Goal: Transaction & Acquisition: Purchase product/service

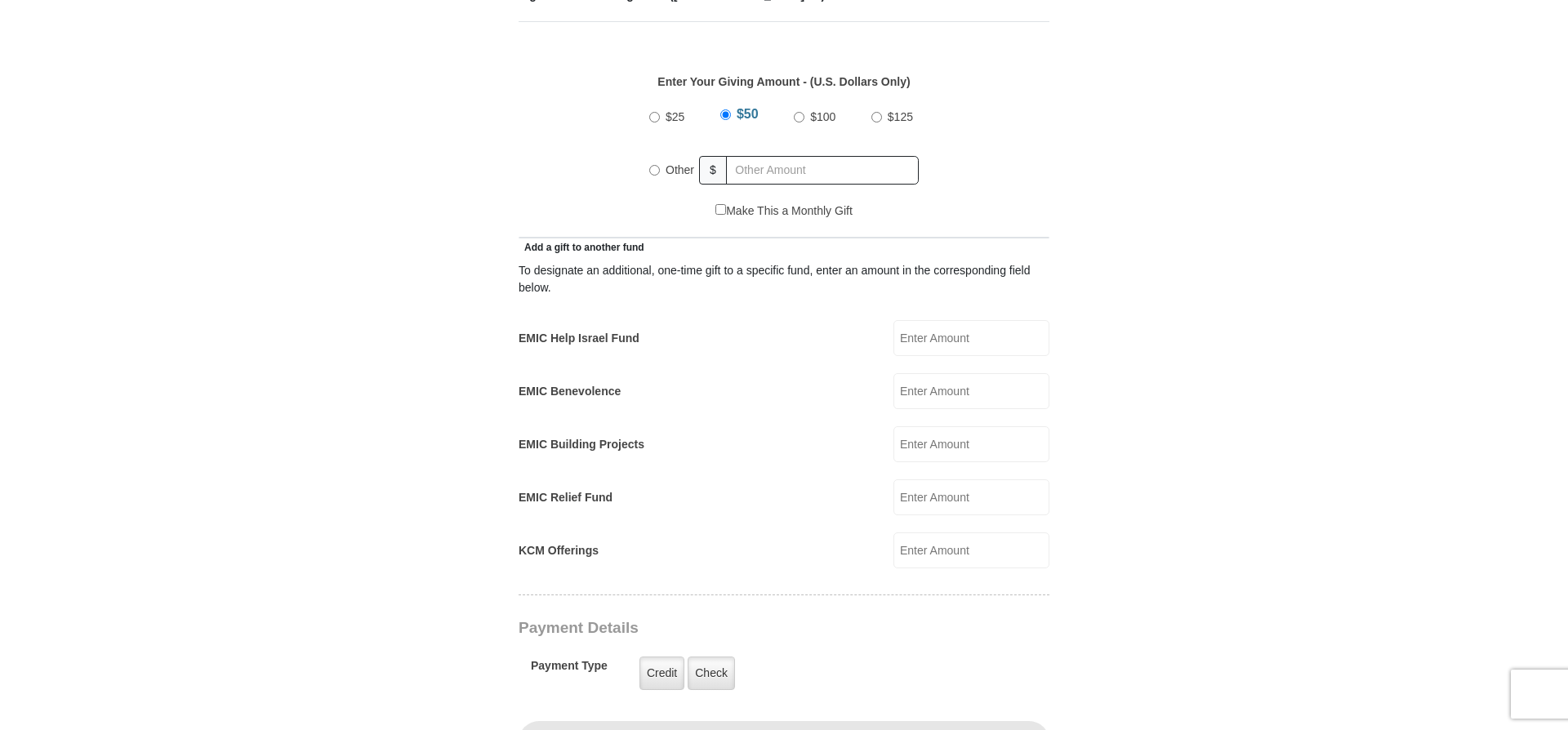
scroll to position [747, 0]
click at [921, 317] on input "EMIC Help Israel Fund" at bounding box center [971, 335] width 156 height 36
click at [653, 161] on input "Other" at bounding box center [654, 167] width 10 height 10
radio input "true"
click at [927, 317] on input "EMIC Help Israel Fund" at bounding box center [971, 335] width 156 height 36
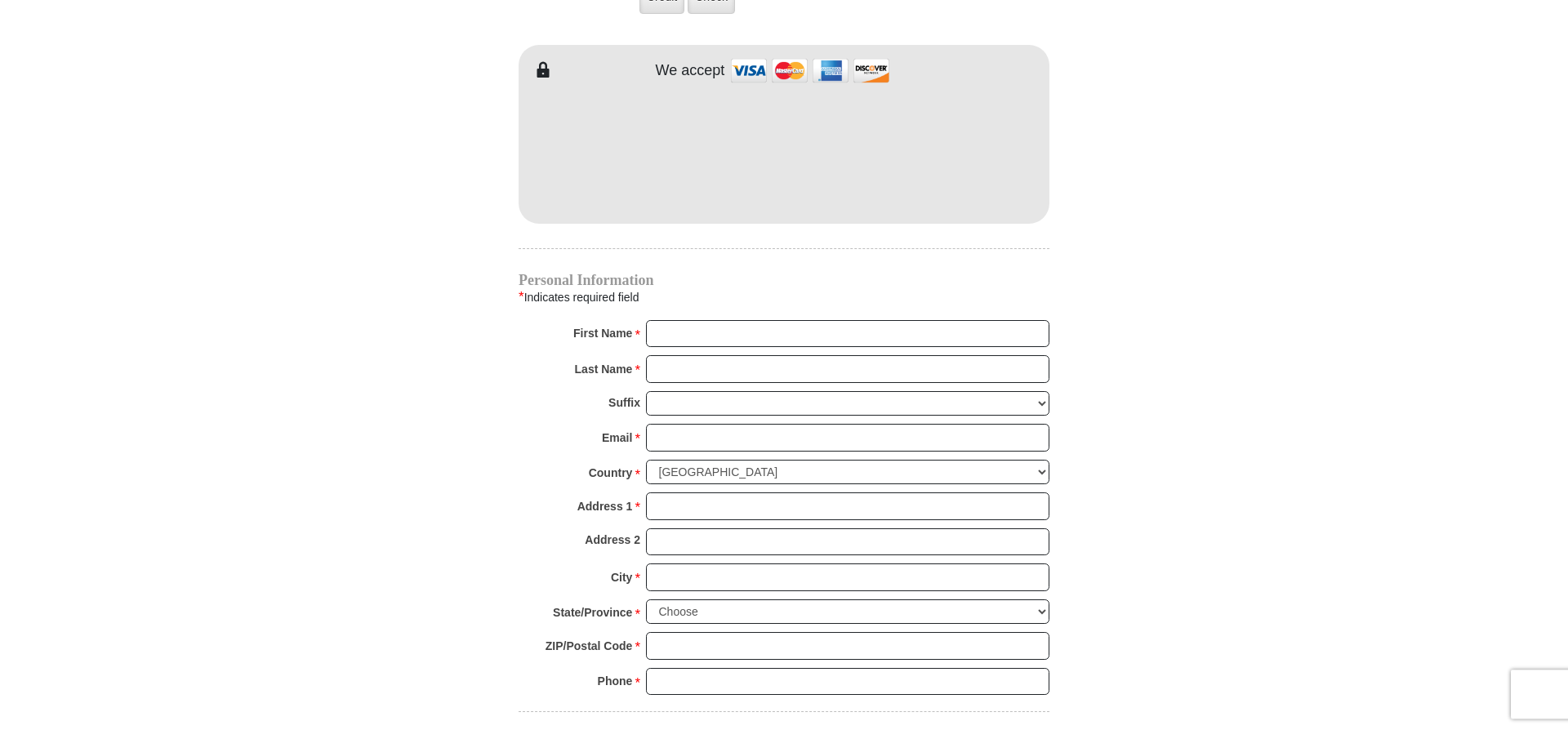
scroll to position [1433, 0]
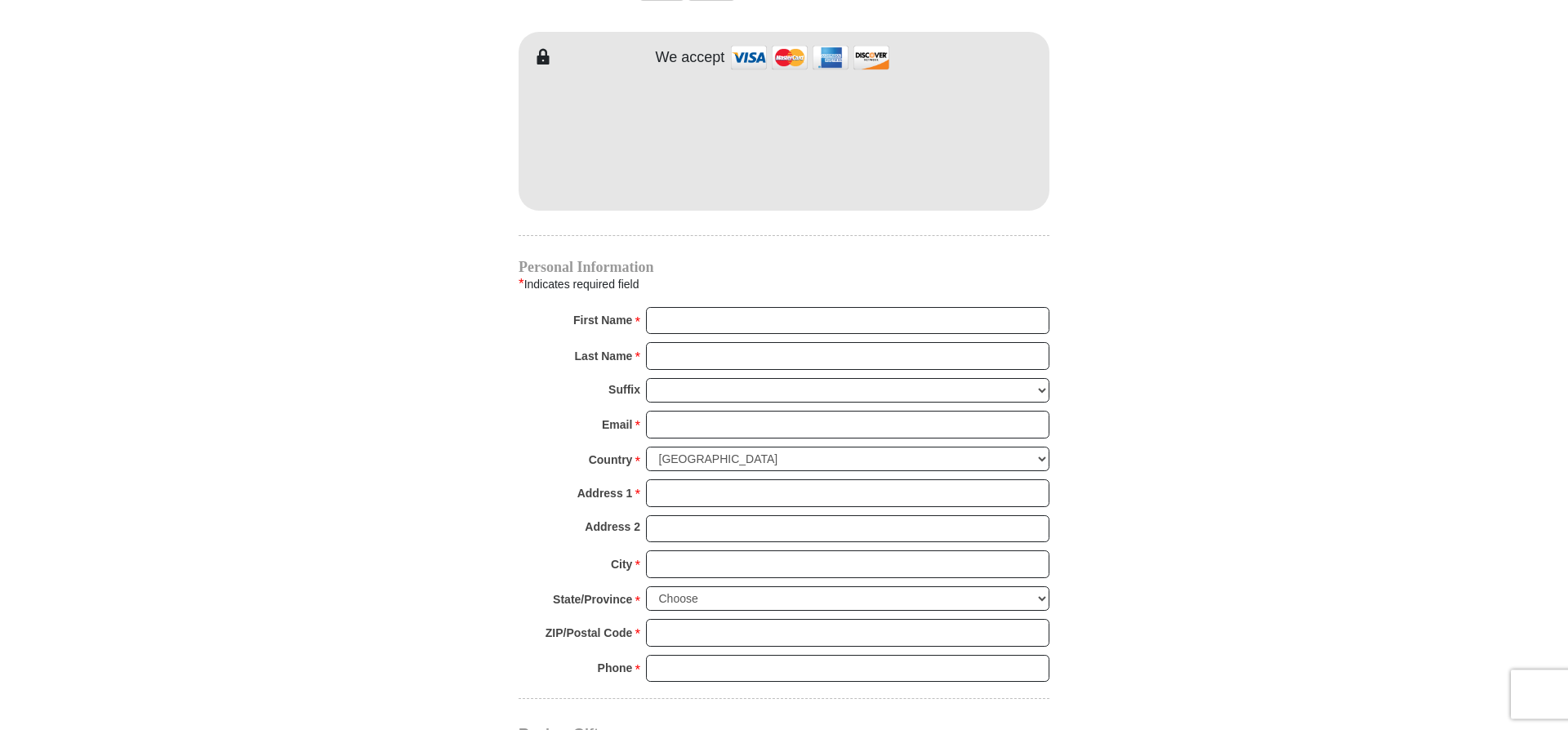
type input "30.00"
click at [675, 307] on input "First Name *" at bounding box center [848, 321] width 404 height 27
type input "Car"
type input "228 E Main S"
type input "Carole"
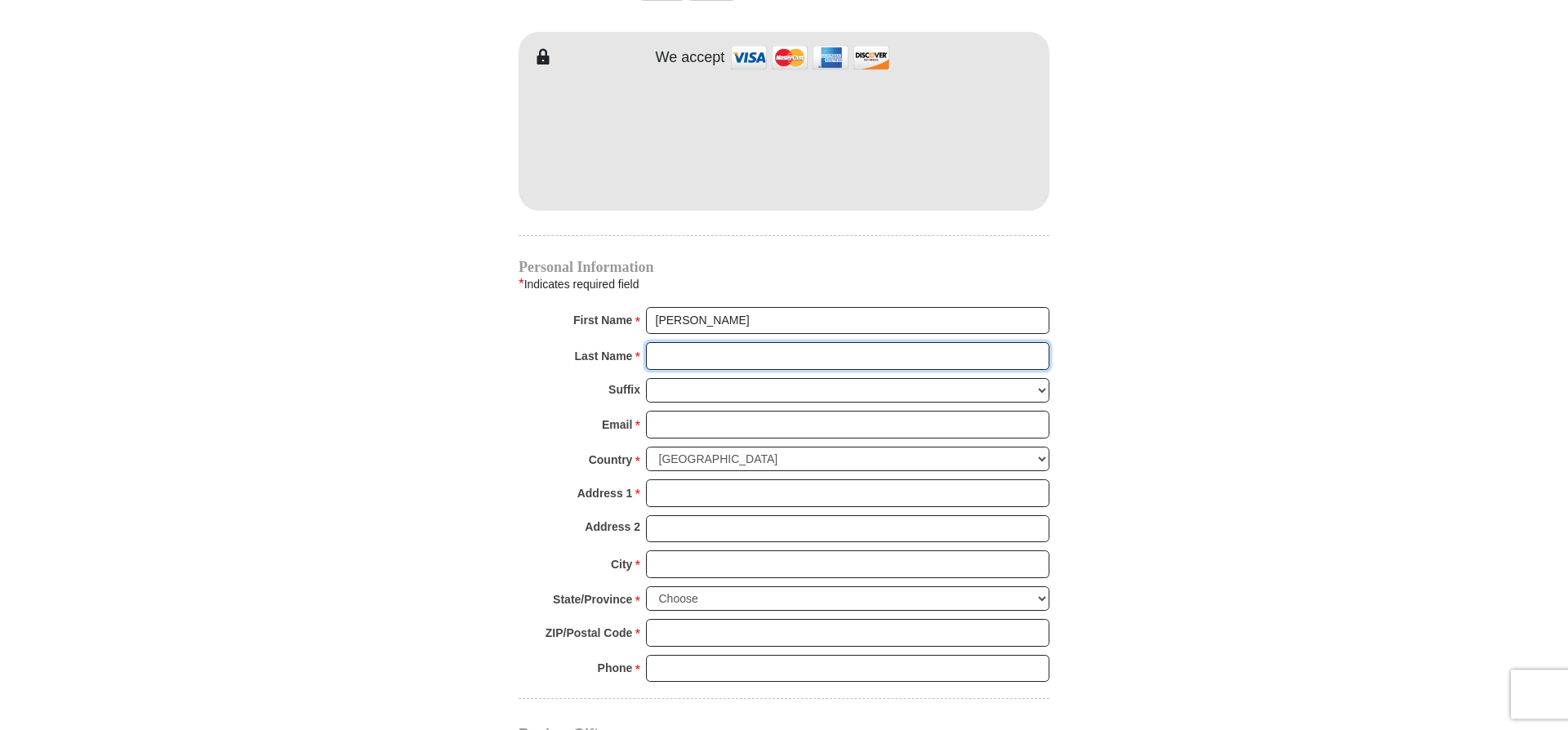
type input "Prieto"
type input "21cprieto@gmail.com"
type input "228 E Main S"
click at [680, 482] on input "Address 1 *" at bounding box center [848, 493] width 404 height 27
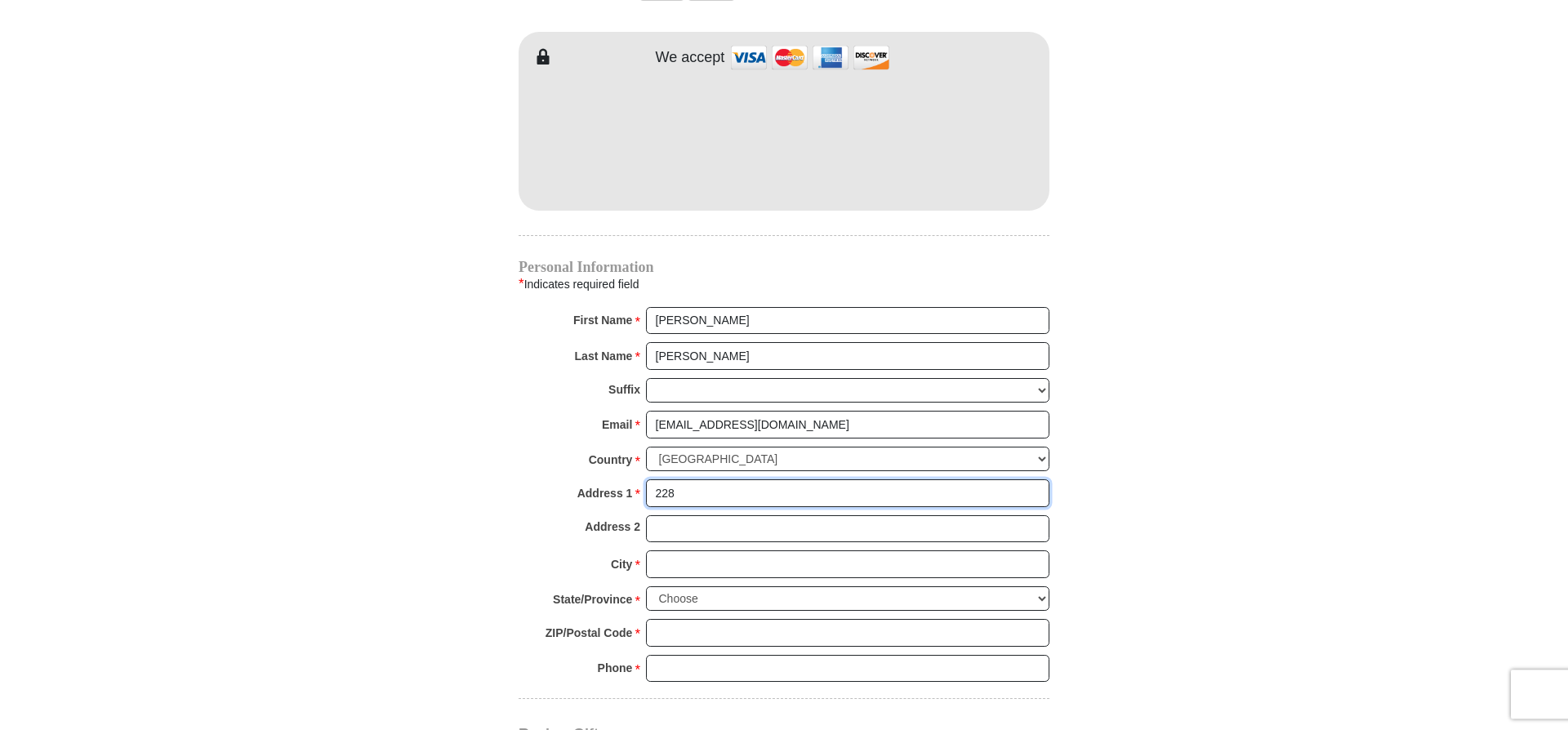
type input "228 E Main St"
type input "Port Jervis"
select select "NY"
type input "12771-2234"
type input "8458561808"
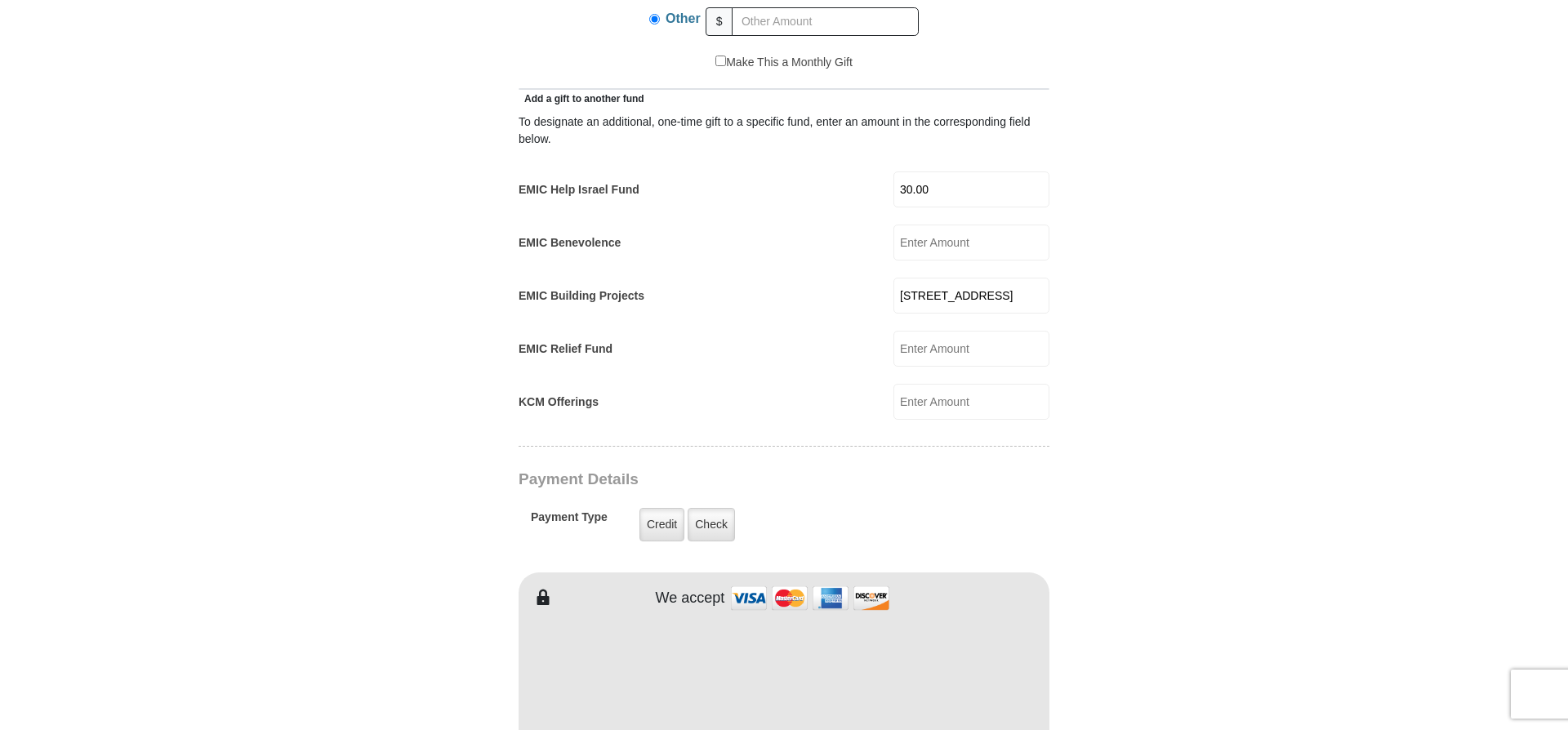
scroll to position [890, 0]
click at [1000, 281] on input "228 E Main S" at bounding box center [971, 299] width 156 height 36
type input "2"
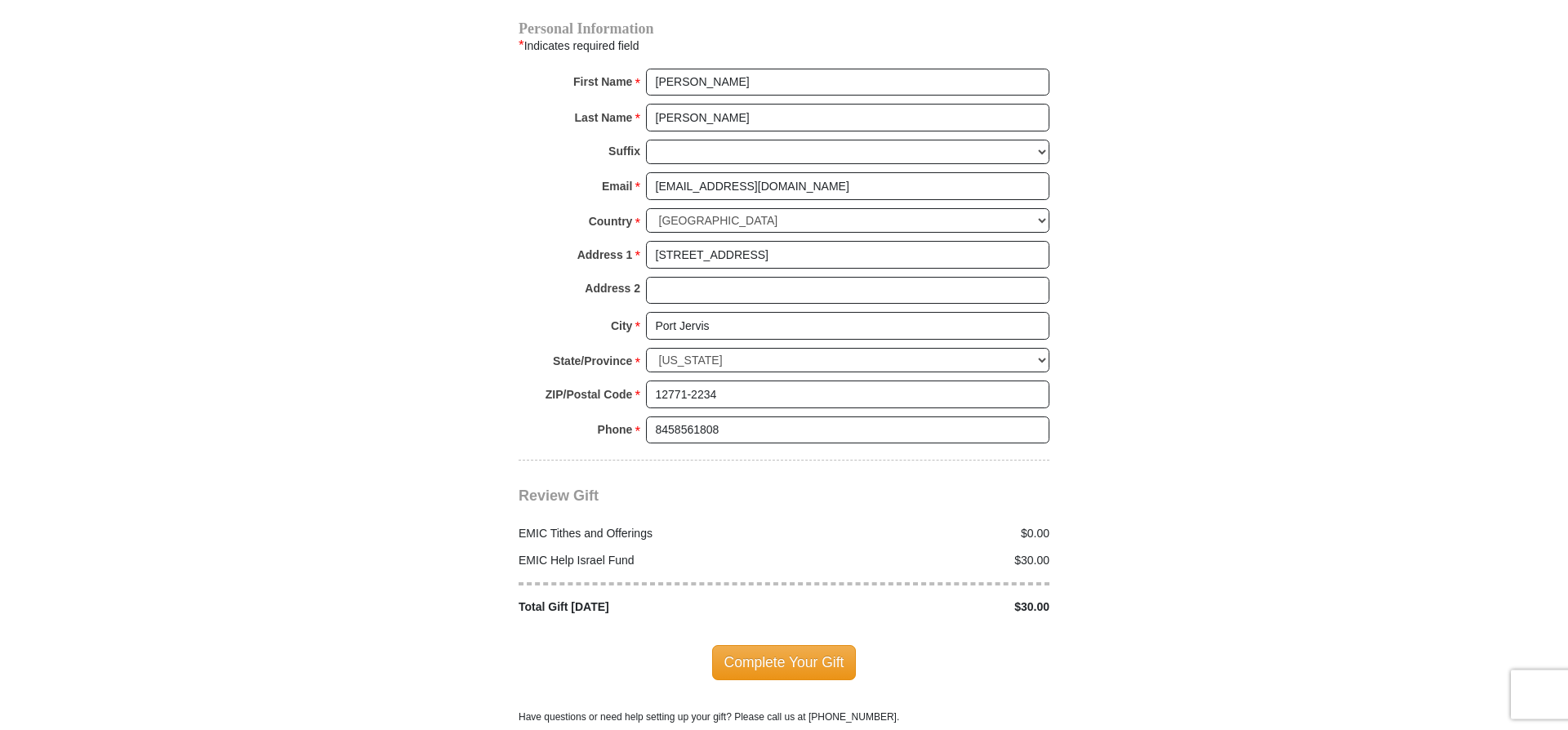
scroll to position [1688, 0]
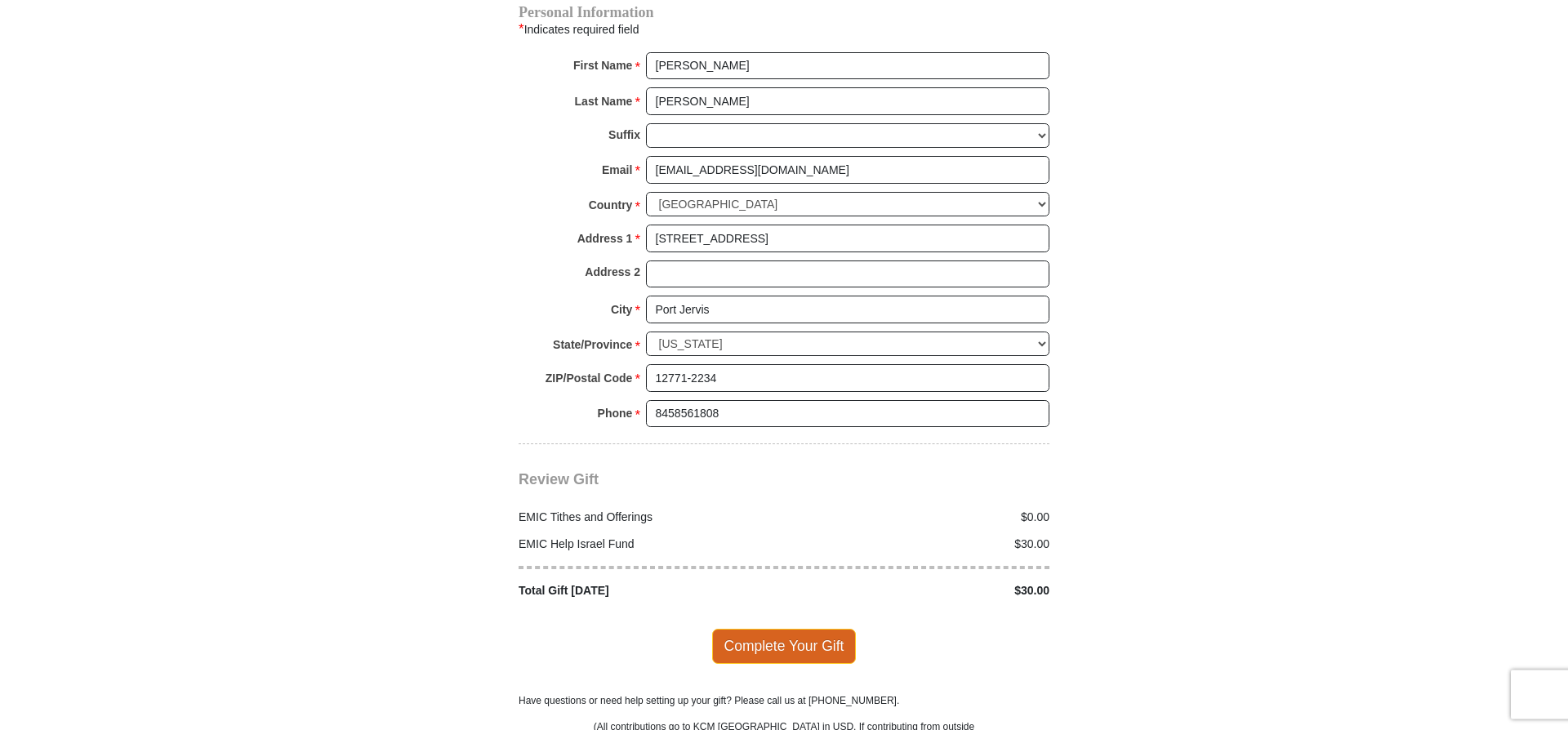
click at [784, 633] on span "Complete Your Gift" at bounding box center [784, 646] width 144 height 34
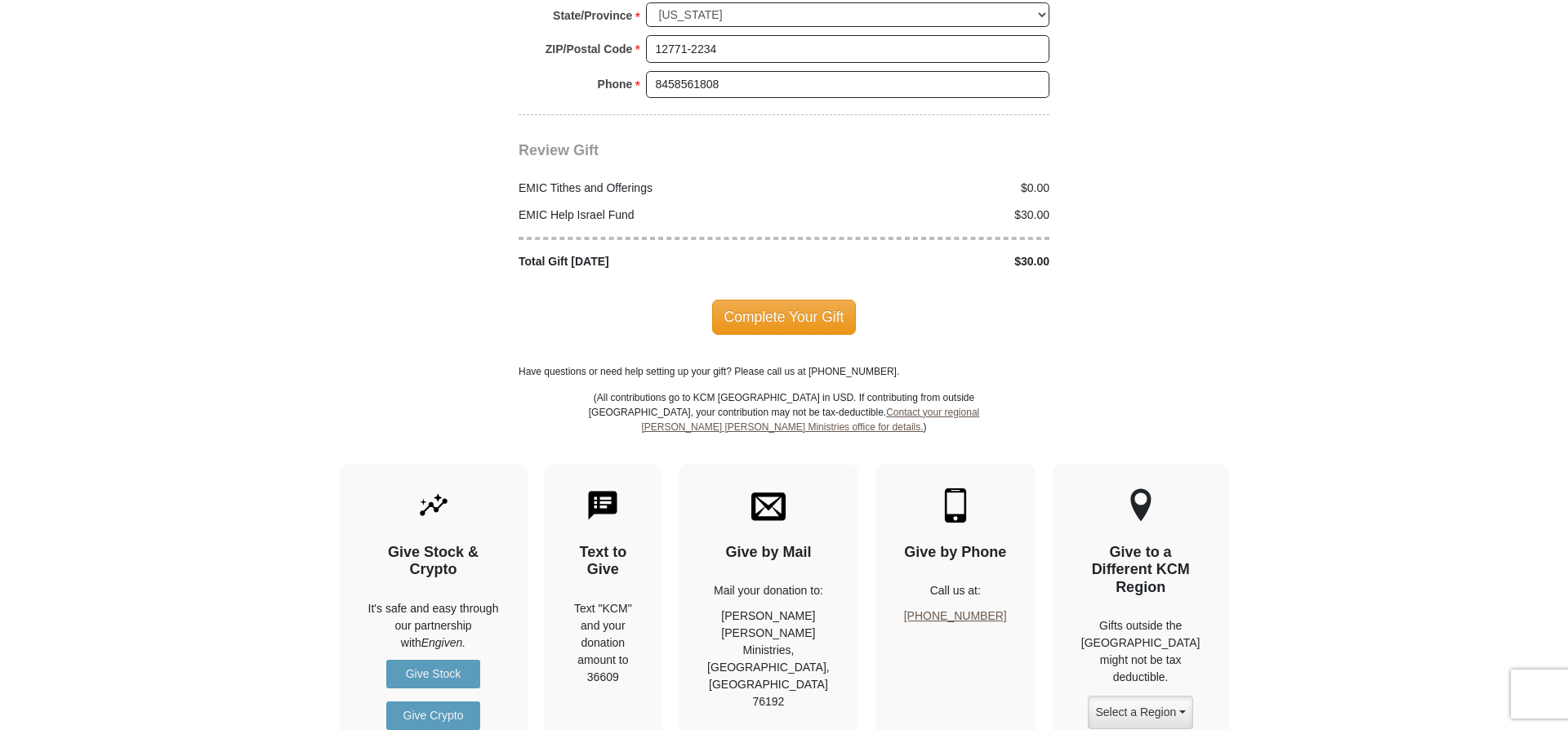
scroll to position [2103, 0]
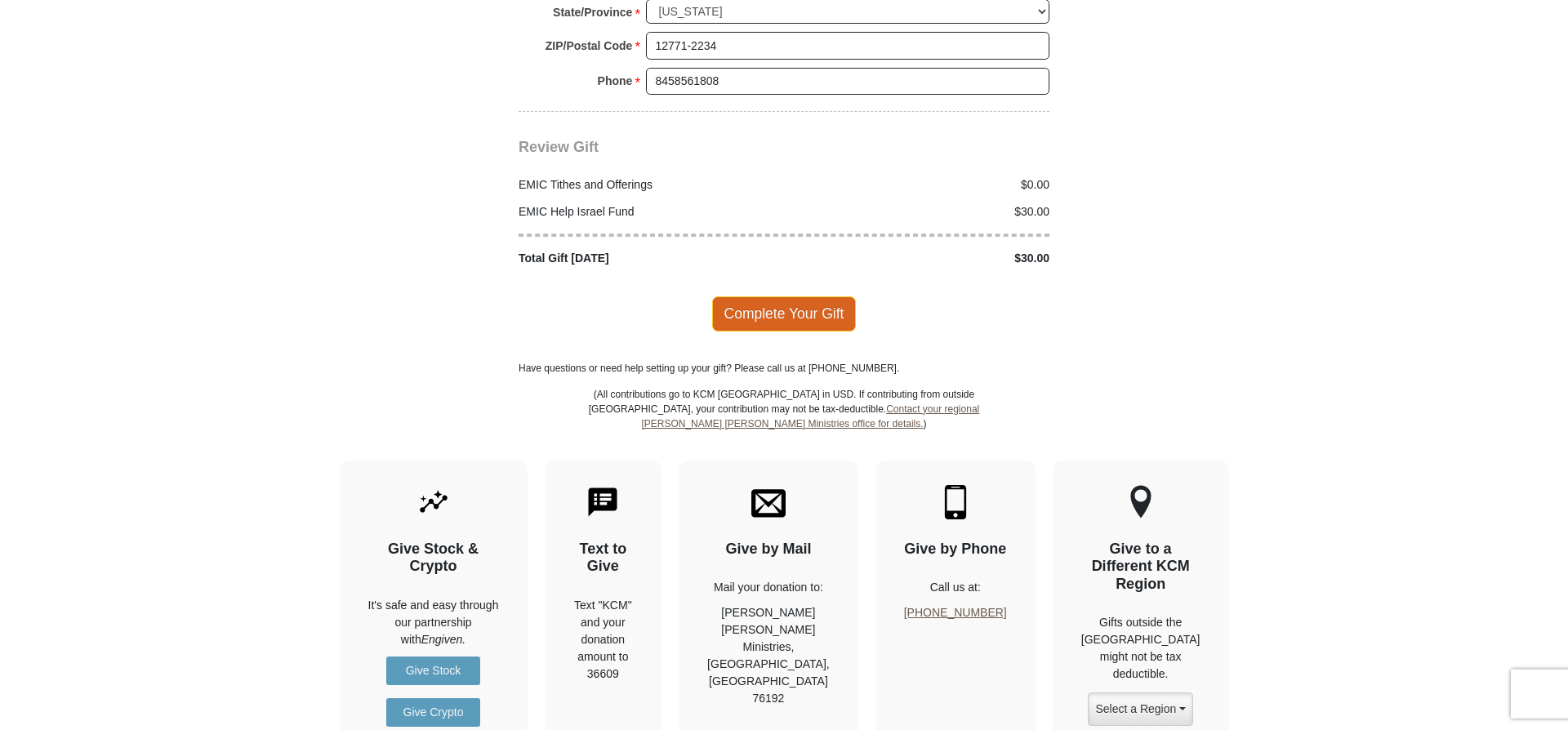
click at [788, 297] on span "Complete Your Gift" at bounding box center [784, 313] width 144 height 34
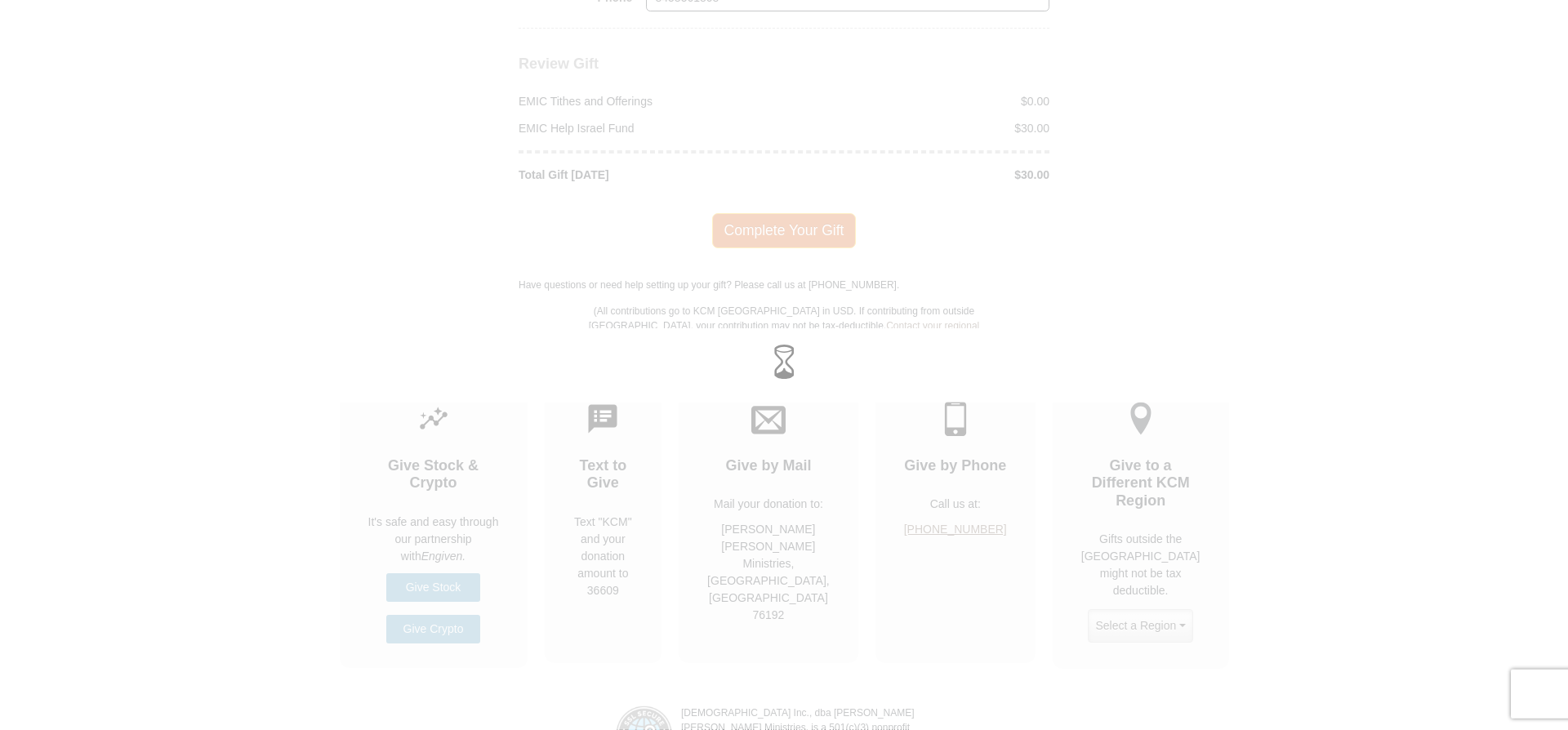
scroll to position [2021, 0]
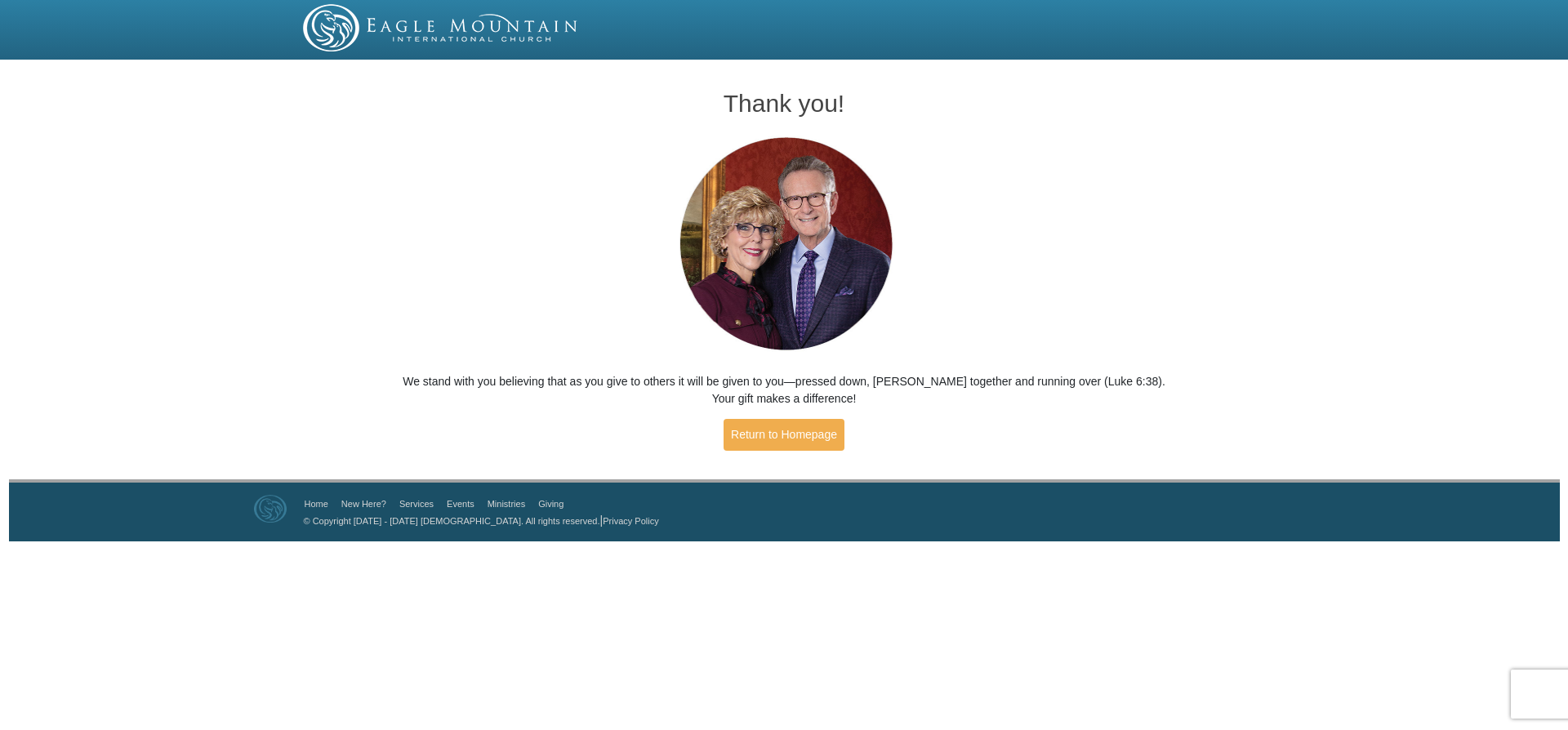
click at [429, 37] on img at bounding box center [441, 27] width 276 height 47
